Goal: Complete application form

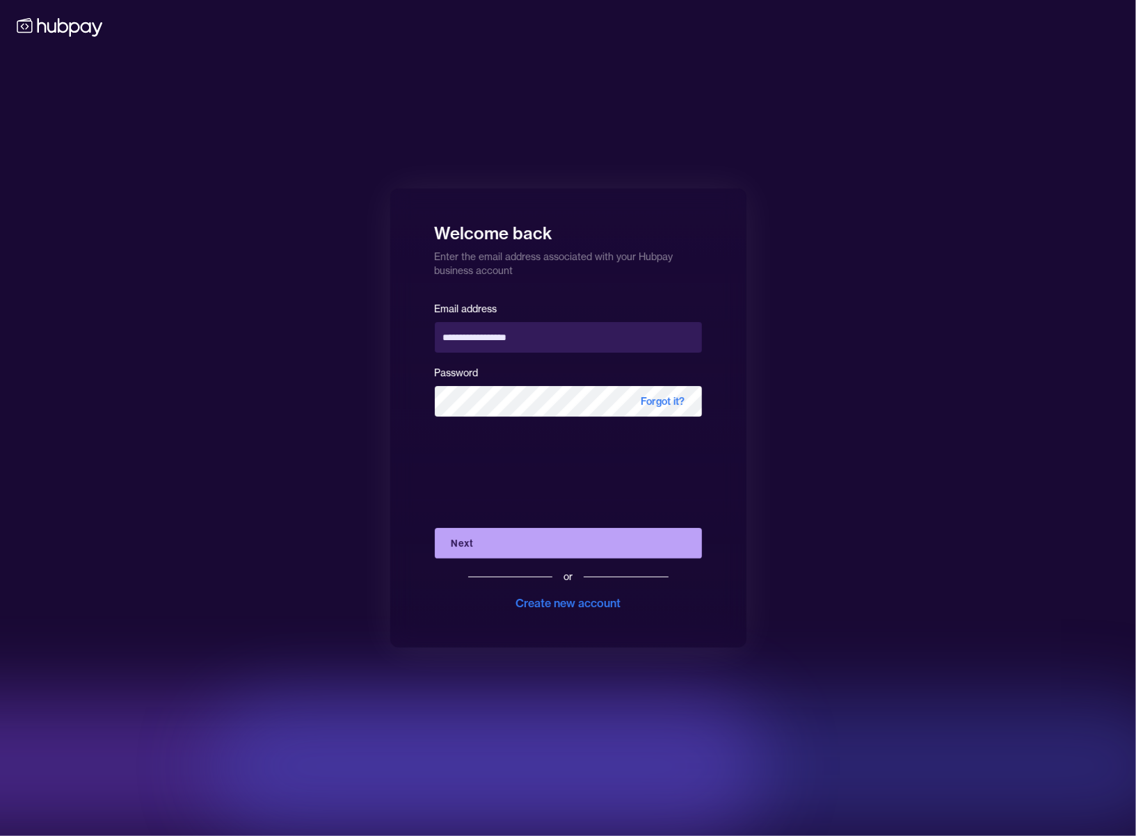
click at [605, 537] on button "Next" at bounding box center [568, 543] width 267 height 31
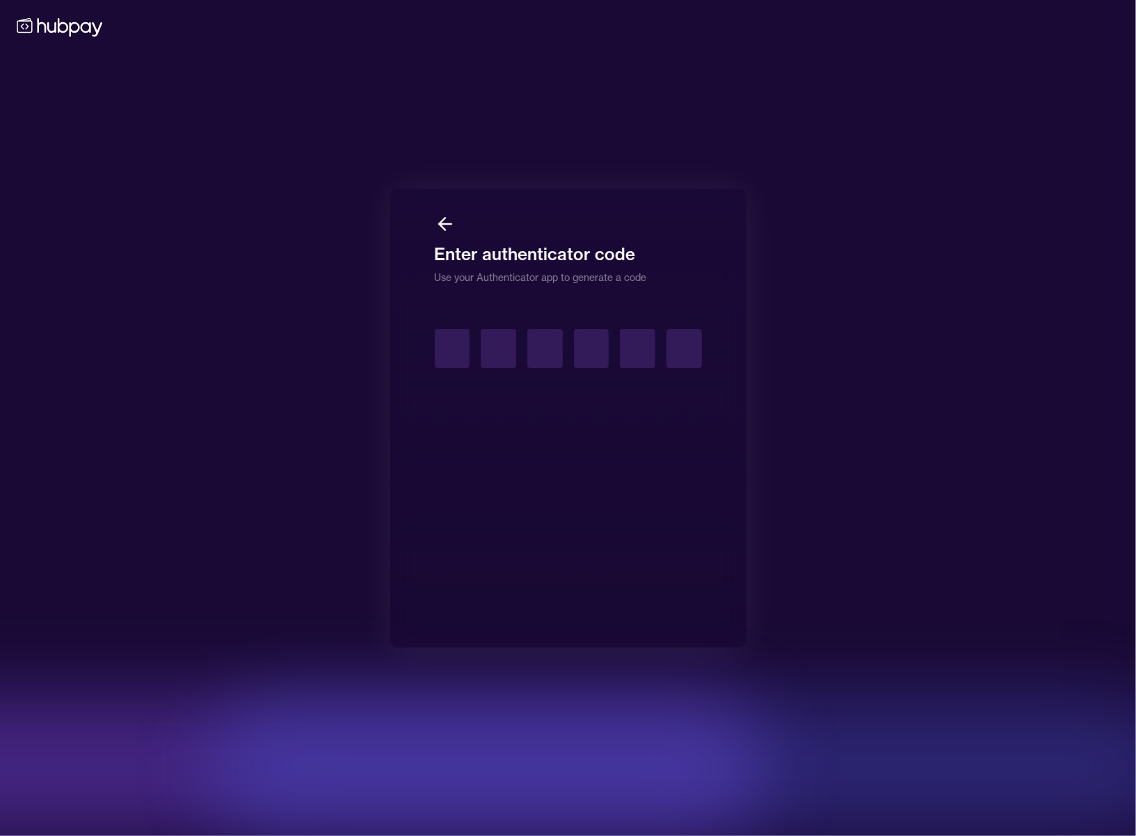
type input "*"
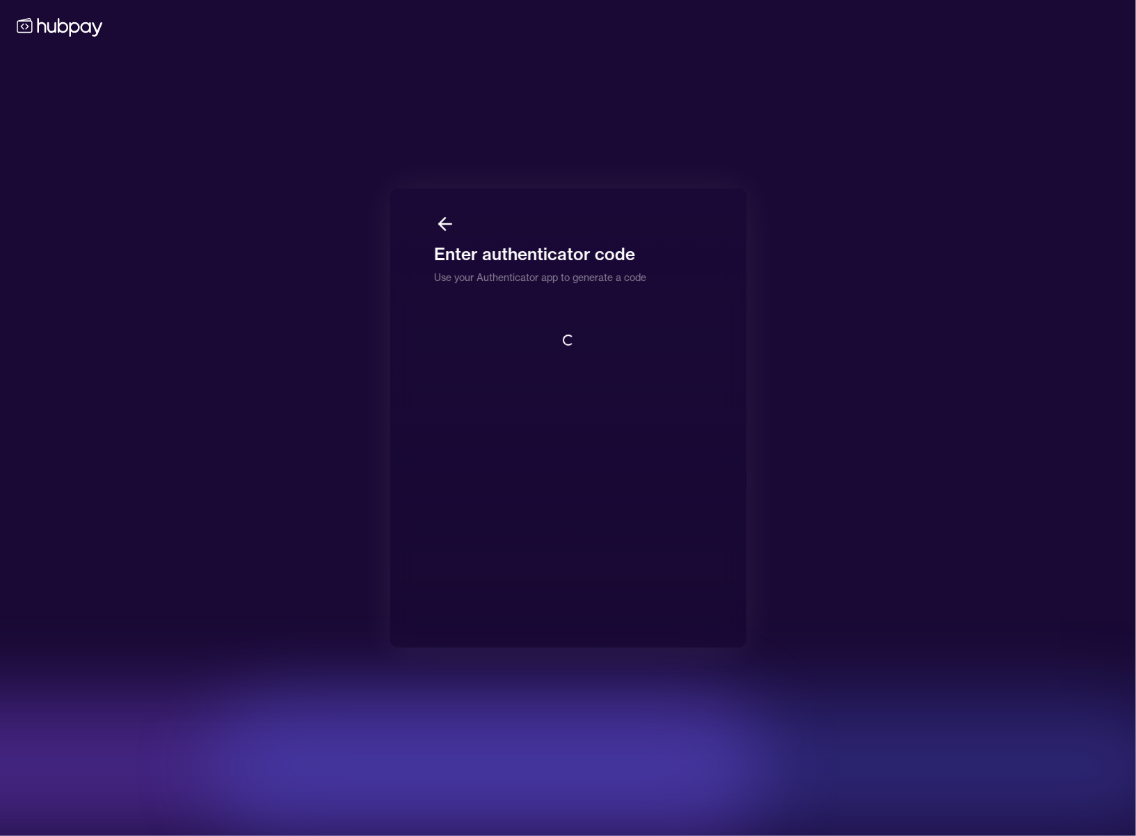
scroll to position [1, 0]
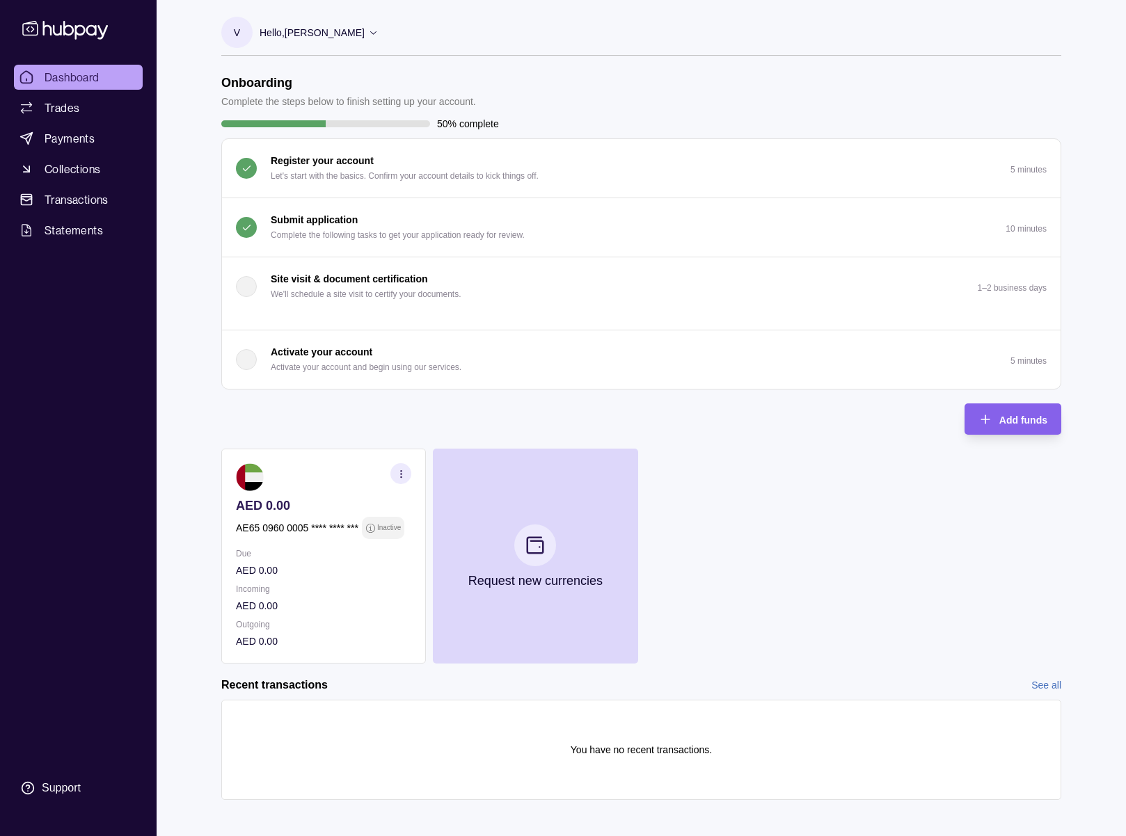
click at [506, 226] on div "Submit application Complete the following tasks to get your application ready f…" at bounding box center [398, 227] width 254 height 31
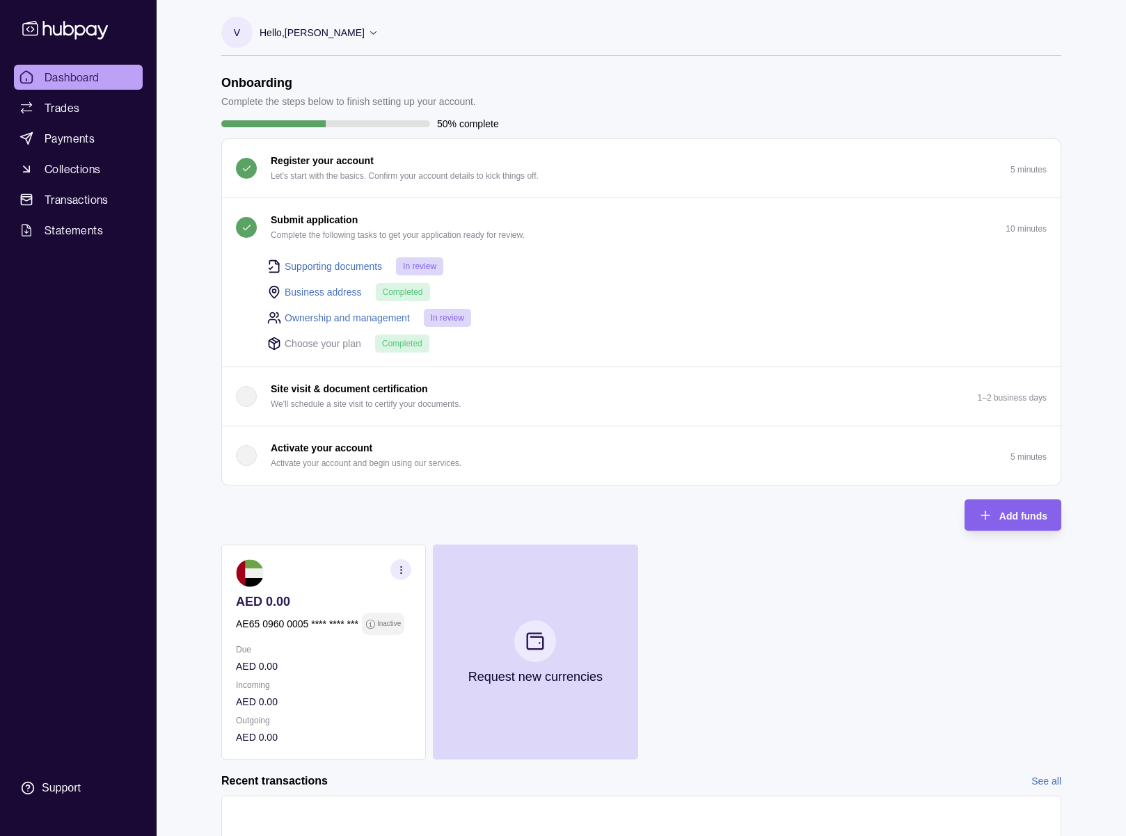
click at [506, 226] on div "Submit application Complete the following tasks to get your application ready f…" at bounding box center [398, 227] width 254 height 31
